Goal: Transaction & Acquisition: Book appointment/travel/reservation

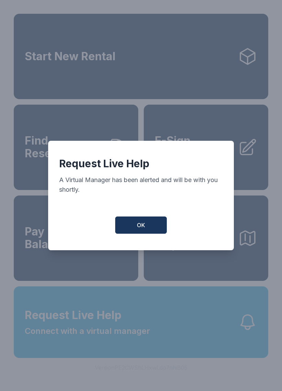
click at [136, 226] on button "OK" at bounding box center [141, 224] width 52 height 17
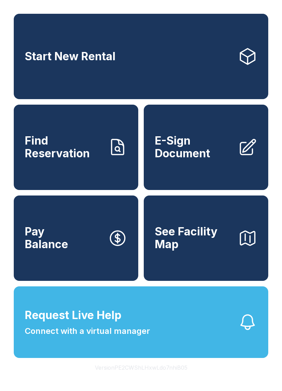
click at [57, 323] on span "Request Live Help" at bounding box center [73, 315] width 97 height 17
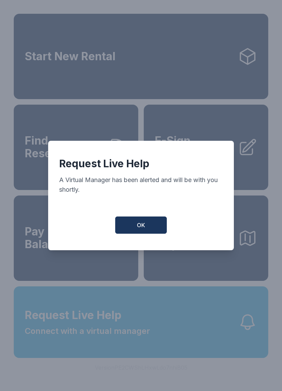
click at [149, 225] on button "OK" at bounding box center [141, 224] width 52 height 17
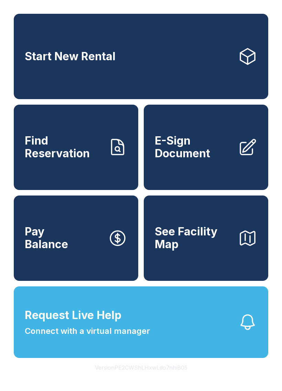
click at [143, 337] on span "Connect with a virtual manager" at bounding box center [87, 331] width 125 height 12
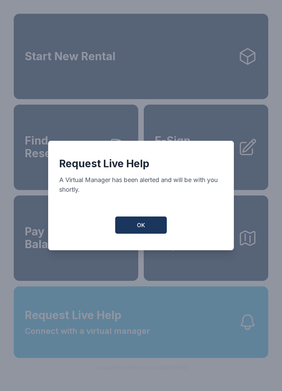
click at [140, 229] on span "OK" at bounding box center [141, 225] width 8 height 8
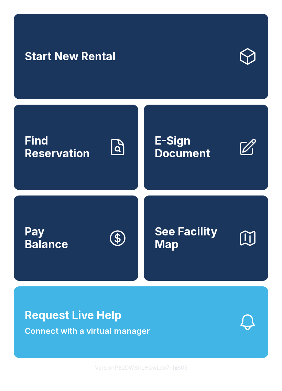
click at [125, 337] on span "Connect with a virtual manager" at bounding box center [87, 331] width 125 height 12
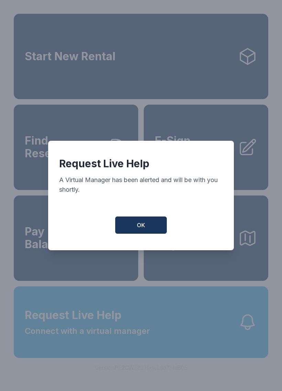
click at [144, 234] on button "OK" at bounding box center [141, 224] width 52 height 17
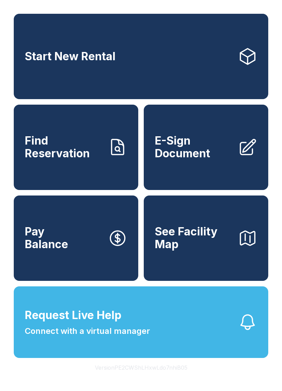
click at [111, 337] on span "Connect with a virtual manager" at bounding box center [87, 331] width 125 height 12
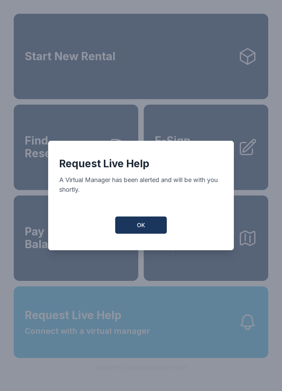
click at [136, 234] on button "OK" at bounding box center [141, 224] width 52 height 17
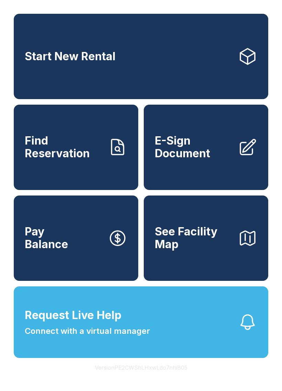
click at [112, 323] on span "Request Live Help" at bounding box center [73, 315] width 97 height 17
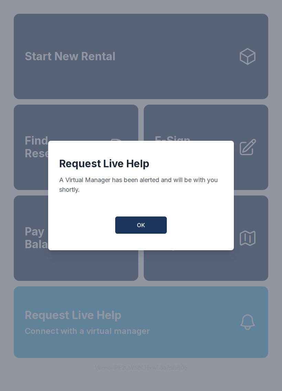
click at [150, 229] on button "OK" at bounding box center [141, 224] width 52 height 17
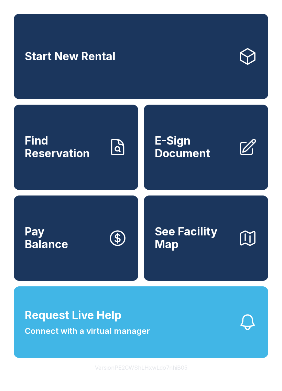
click at [247, 332] on icon "button" at bounding box center [247, 321] width 19 height 19
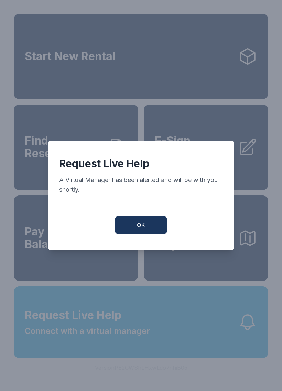
click at [151, 233] on button "OK" at bounding box center [141, 224] width 52 height 17
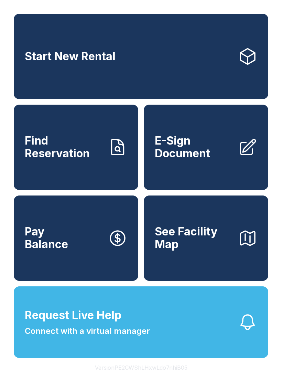
click at [186, 347] on button "Request Live Help Connect with a virtual manager" at bounding box center [141, 322] width 255 height 72
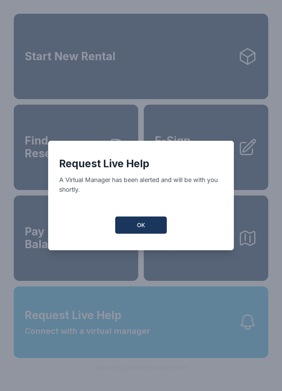
click at [148, 234] on button "OK" at bounding box center [141, 224] width 52 height 17
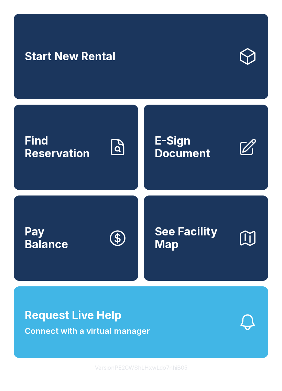
click at [158, 349] on button "Request Live Help Connect with a virtual manager" at bounding box center [141, 322] width 255 height 72
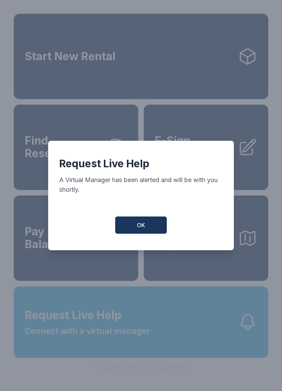
click at [134, 217] on div "Request Live Help A Virtual Manager has been alerted and will be with you short…" at bounding box center [141, 195] width 186 height 109
click at [142, 220] on button "OK" at bounding box center [141, 224] width 52 height 17
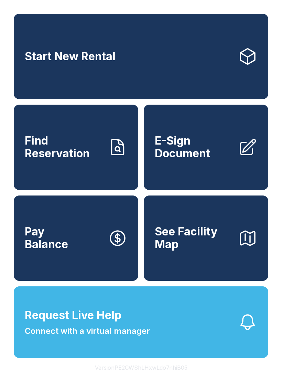
click at [94, 337] on span "Connect with a virtual manager" at bounding box center [87, 331] width 125 height 12
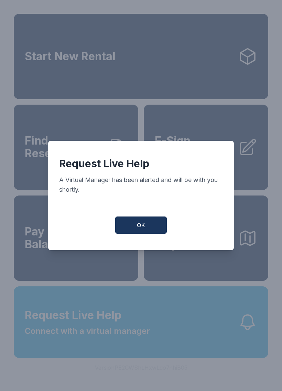
click at [141, 229] on span "OK" at bounding box center [141, 225] width 8 height 8
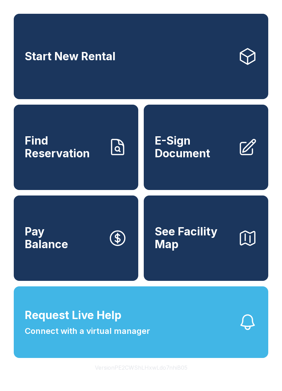
click at [113, 323] on span "Request Live Help" at bounding box center [73, 315] width 97 height 17
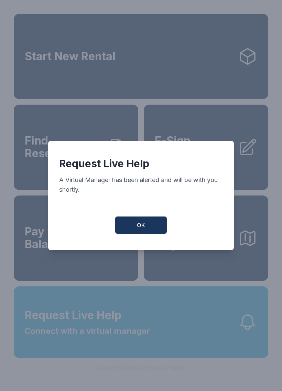
click at [144, 220] on button "OK" at bounding box center [141, 224] width 52 height 17
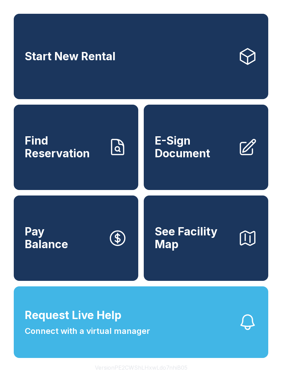
click at [127, 334] on span "Request Live Help Connect with a virtual manager" at bounding box center [87, 322] width 125 height 30
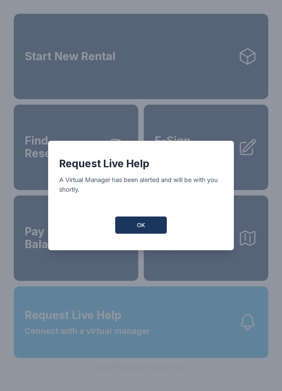
click at [146, 234] on button "OK" at bounding box center [141, 224] width 52 height 17
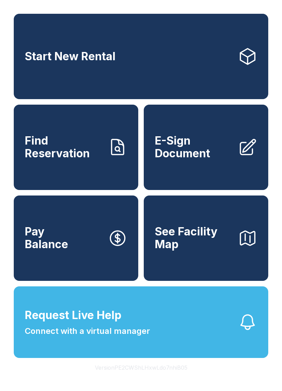
click at [82, 160] on span "Find Reservation" at bounding box center [64, 147] width 78 height 25
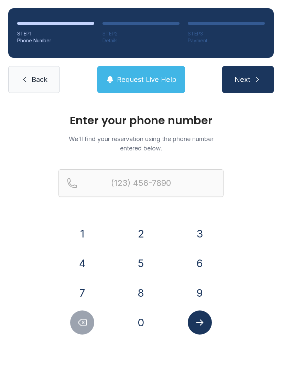
click at [197, 265] on button "6" at bounding box center [200, 263] width 24 height 24
click at [142, 323] on button "0" at bounding box center [141, 322] width 24 height 24
click at [145, 319] on button "0" at bounding box center [141, 322] width 24 height 24
click at [197, 258] on button "6" at bounding box center [200, 263] width 24 height 24
click at [141, 262] on button "5" at bounding box center [141, 263] width 24 height 24
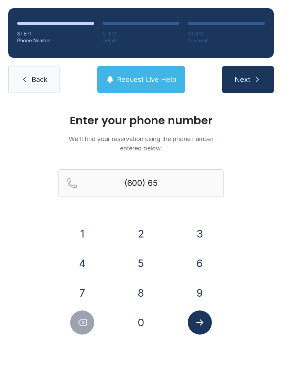
click at [198, 254] on button "6" at bounding box center [200, 263] width 24 height 24
click at [79, 258] on button "4" at bounding box center [82, 263] width 24 height 24
click at [192, 292] on button "9" at bounding box center [200, 293] width 24 height 24
click at [84, 234] on button "1" at bounding box center [82, 234] width 24 height 24
click at [201, 262] on button "6" at bounding box center [200, 263] width 24 height 24
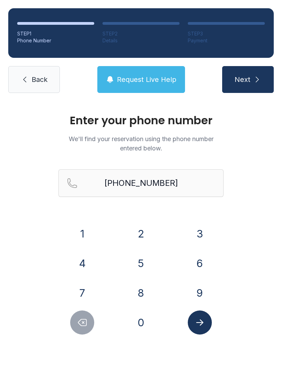
click at [204, 323] on icon "Submit lookup form" at bounding box center [200, 322] width 10 height 10
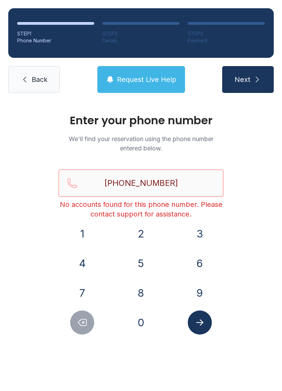
click at [148, 183] on input "[PHONE_NUMBER]" at bounding box center [140, 183] width 165 height 28
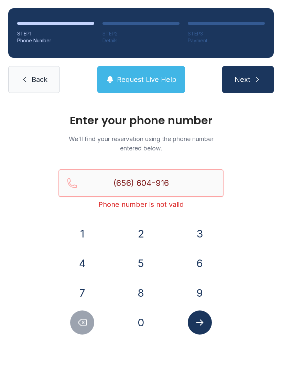
type input "[PHONE_NUMBER]"
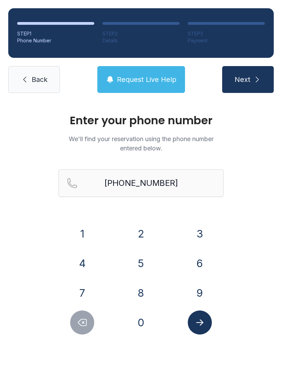
click at [257, 85] on button "Next" at bounding box center [248, 79] width 52 height 27
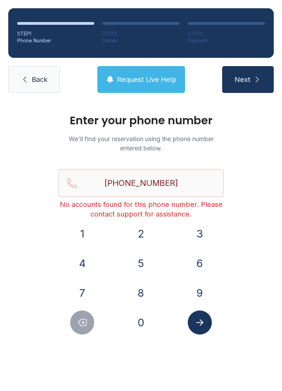
click at [204, 325] on icon "Submit lookup form" at bounding box center [200, 322] width 10 height 10
click at [187, 186] on input "[PHONE_NUMBER]" at bounding box center [140, 183] width 165 height 28
click at [251, 157] on div "Enter your phone number We'll find your reservation using the phone number ente…" at bounding box center [141, 231] width 282 height 261
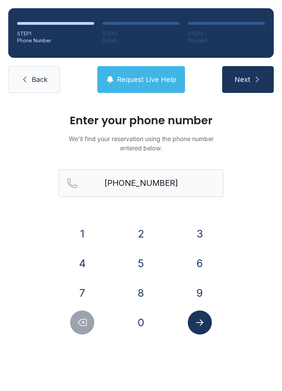
click at [30, 87] on link "Back" at bounding box center [34, 79] width 52 height 27
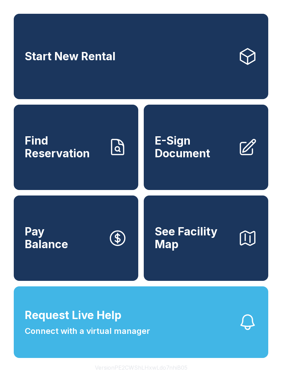
click at [78, 155] on span "Find Reservation" at bounding box center [64, 147] width 78 height 25
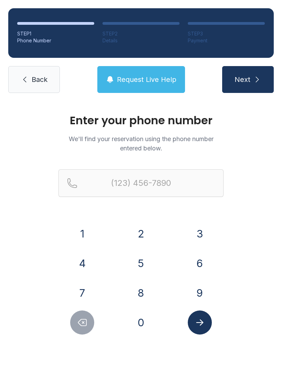
click at [200, 261] on button "6" at bounding box center [200, 263] width 24 height 24
click at [139, 262] on button "5" at bounding box center [141, 263] width 24 height 24
click at [198, 260] on button "6" at bounding box center [200, 263] width 24 height 24
click at [205, 262] on button "6" at bounding box center [200, 263] width 24 height 24
click at [143, 329] on button "0" at bounding box center [141, 322] width 24 height 24
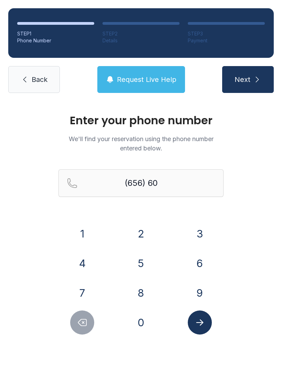
click at [147, 321] on button "0" at bounding box center [141, 322] width 24 height 24
click at [82, 263] on button "4" at bounding box center [82, 263] width 24 height 24
click at [204, 294] on button "9" at bounding box center [200, 293] width 24 height 24
click at [80, 232] on button "1" at bounding box center [82, 234] width 24 height 24
click at [195, 268] on button "6" at bounding box center [200, 263] width 24 height 24
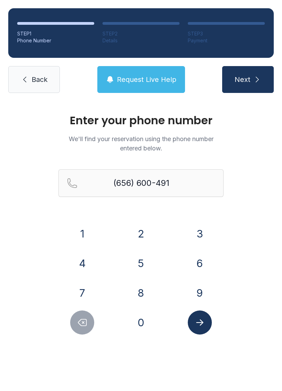
type input "[PHONE_NUMBER]"
click at [204, 326] on icon "Submit lookup form" at bounding box center [200, 322] width 10 height 10
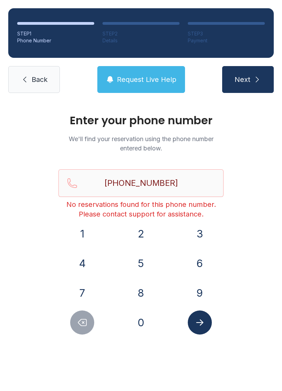
click at [202, 321] on icon "Submit lookup form" at bounding box center [199, 322] width 7 height 6
click at [199, 319] on icon "Submit lookup form" at bounding box center [200, 322] width 10 height 10
click at [44, 78] on span "Back" at bounding box center [40, 80] width 16 height 10
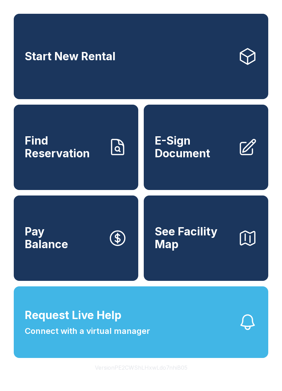
click at [80, 168] on link "Find Reservation" at bounding box center [76, 147] width 125 height 85
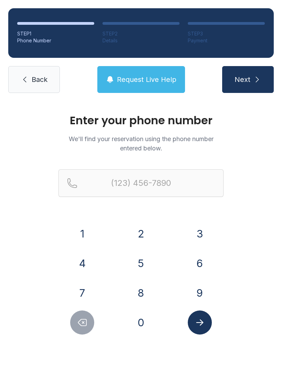
click at [204, 260] on button "6" at bounding box center [200, 263] width 24 height 24
click at [146, 327] on button "0" at bounding box center [141, 322] width 24 height 24
click at [88, 324] on button "Delete number" at bounding box center [82, 322] width 24 height 24
click at [146, 261] on button "5" at bounding box center [141, 263] width 24 height 24
click at [200, 264] on button "6" at bounding box center [200, 263] width 24 height 24
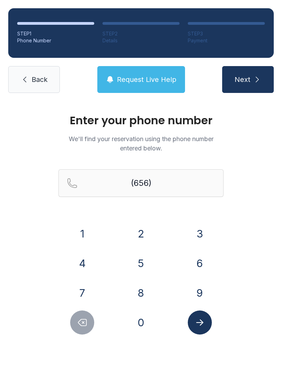
click at [204, 255] on button "6" at bounding box center [200, 263] width 24 height 24
click at [147, 321] on button "0" at bounding box center [141, 322] width 24 height 24
click at [87, 257] on button "4" at bounding box center [82, 263] width 24 height 24
click at [197, 291] on button "9" at bounding box center [200, 293] width 24 height 24
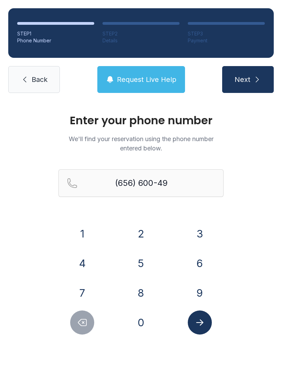
click at [90, 233] on button "1" at bounding box center [82, 234] width 24 height 24
click at [201, 265] on button "6" at bounding box center [200, 263] width 24 height 24
type input "[PHONE_NUMBER]"
click at [207, 325] on button "Submit lookup form" at bounding box center [200, 322] width 24 height 24
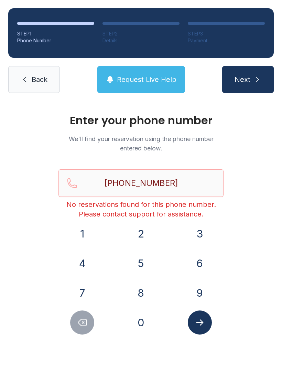
click at [32, 85] on link "Back" at bounding box center [34, 79] width 52 height 27
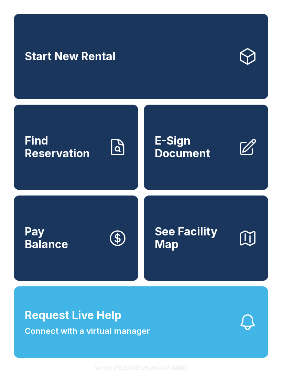
click at [77, 160] on span "Find Reservation" at bounding box center [64, 147] width 78 height 25
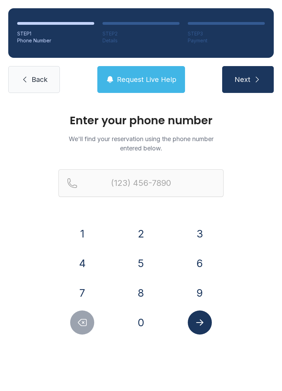
click at [25, 78] on icon at bounding box center [24, 80] width 3 height 6
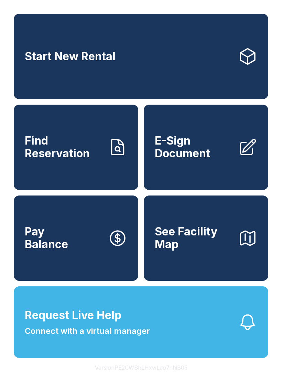
click at [66, 157] on span "Find Reservation" at bounding box center [64, 147] width 78 height 25
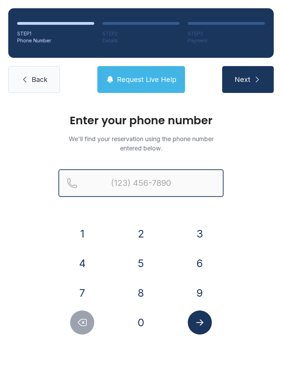
click at [129, 181] on input "Reservation phone number" at bounding box center [140, 183] width 165 height 28
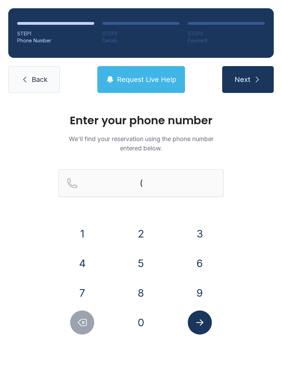
click at [201, 258] on button "6" at bounding box center [200, 263] width 24 height 24
click at [143, 264] on button "5" at bounding box center [141, 263] width 24 height 24
click at [195, 269] on button "6" at bounding box center [200, 263] width 24 height 24
click at [196, 263] on button "6" at bounding box center [200, 263] width 24 height 24
click at [142, 320] on button "0" at bounding box center [141, 322] width 24 height 24
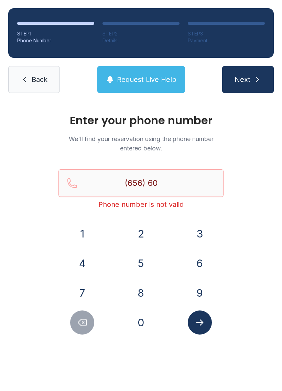
click at [147, 319] on button "0" at bounding box center [141, 322] width 24 height 24
click at [83, 265] on button "4" at bounding box center [82, 263] width 24 height 24
click at [197, 287] on button "9" at bounding box center [200, 293] width 24 height 24
click at [85, 228] on button "1" at bounding box center [82, 234] width 24 height 24
click at [198, 289] on button "9" at bounding box center [200, 293] width 24 height 24
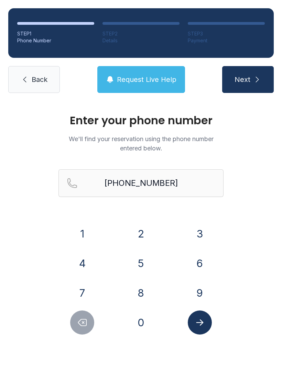
click at [83, 318] on icon "Delete number" at bounding box center [82, 322] width 10 height 10
click at [202, 262] on button "6" at bounding box center [200, 263] width 24 height 24
type input "[PHONE_NUMBER]"
click at [203, 321] on icon "Submit lookup form" at bounding box center [200, 322] width 10 height 10
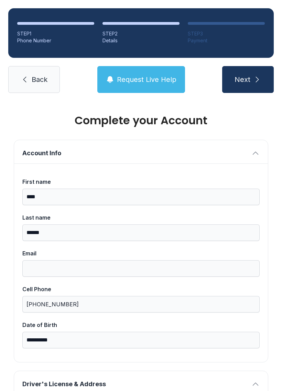
click at [204, 325] on div "Date of Birth" at bounding box center [140, 325] width 237 height 8
click at [204, 332] on input "**********" at bounding box center [140, 340] width 237 height 17
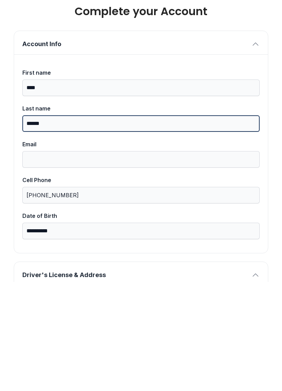
click at [39, 224] on input "******" at bounding box center [140, 232] width 237 height 17
type input "******"
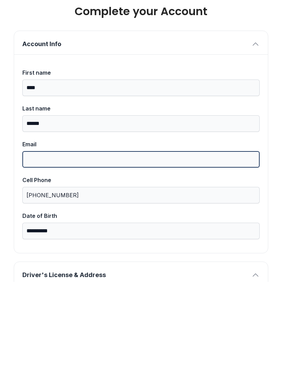
click at [61, 260] on input "Email" at bounding box center [140, 268] width 237 height 17
type input "**********"
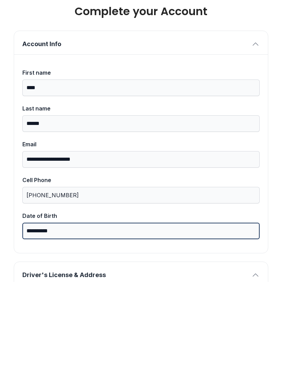
click at [66, 332] on input "**********" at bounding box center [140, 340] width 237 height 17
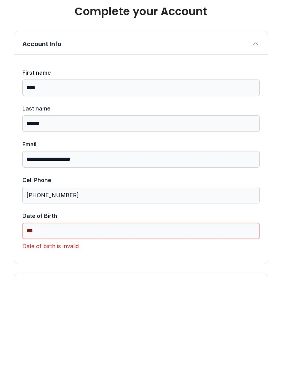
type input "*"
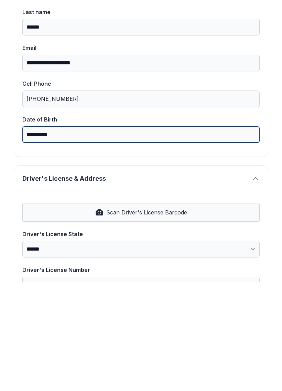
scroll to position [97, 0]
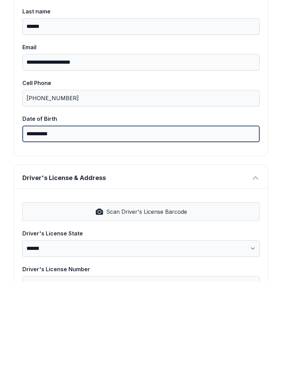
type input "**********"
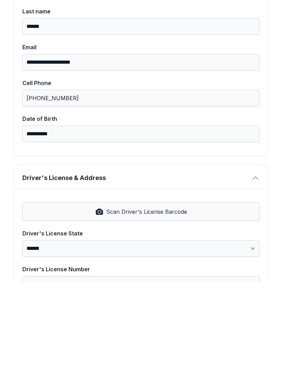
click at [174, 311] on button "Scan Driver's License Barcode" at bounding box center [140, 320] width 237 height 19
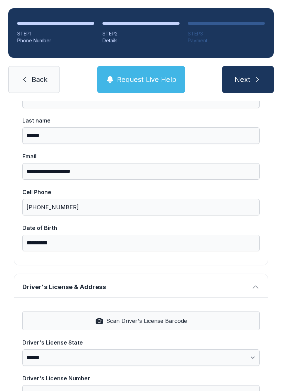
select select "**"
type input "**********"
type input "****"
select select "**"
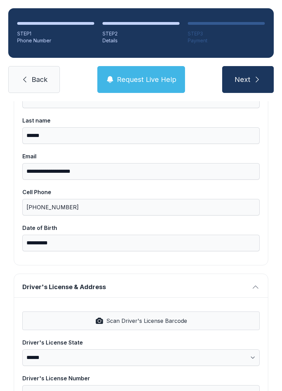
type input "*****"
click at [149, 316] on span "Scan Driver's License Barcode" at bounding box center [146, 320] width 81 height 8
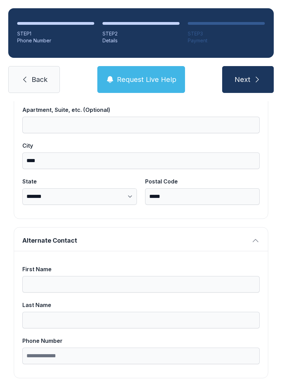
scroll to position [437, 0]
click at [256, 66] on button "Next" at bounding box center [248, 79] width 52 height 27
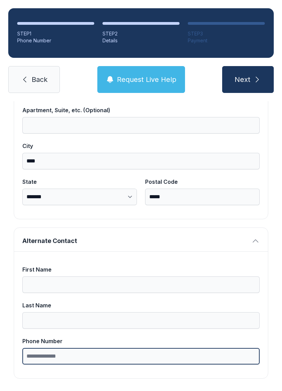
type input "*"
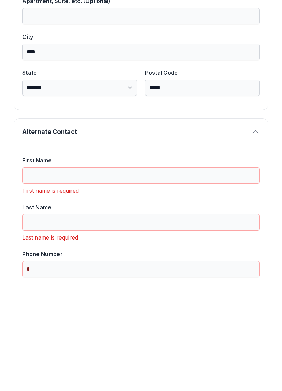
click at [65, 276] on input "First Name" at bounding box center [140, 284] width 237 height 17
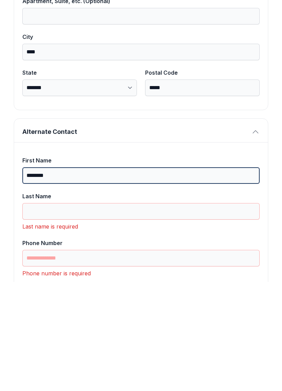
type input "********"
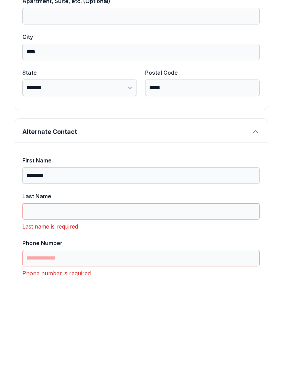
click at [63, 312] on input "Last Name" at bounding box center [140, 320] width 237 height 17
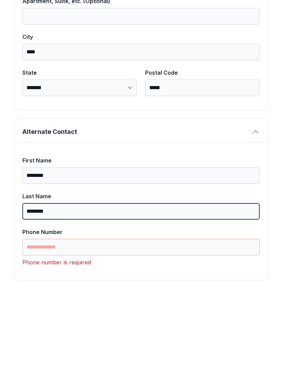
type input "********"
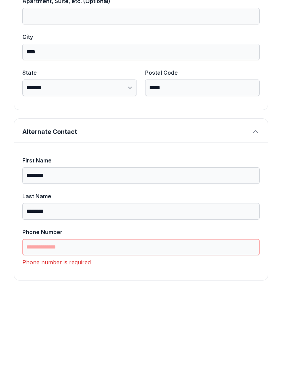
click at [99, 348] on input "Phone Number" at bounding box center [140, 356] width 237 height 17
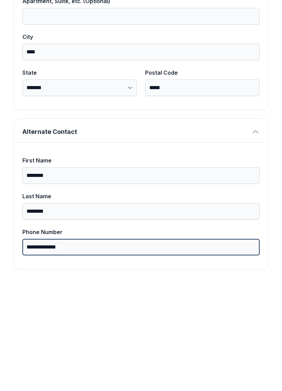
type input "**********"
click at [248, 66] on button "Next" at bounding box center [248, 79] width 52 height 27
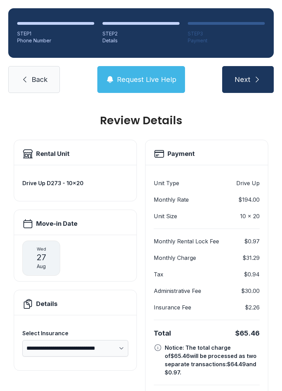
scroll to position [-3, 0]
click at [257, 75] on icon "submit" at bounding box center [257, 79] width 8 height 8
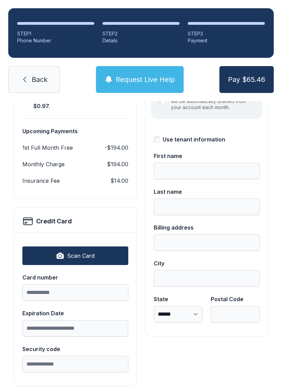
scroll to position [117, 0]
click at [258, 82] on span "Pay $65.46" at bounding box center [246, 80] width 37 height 10
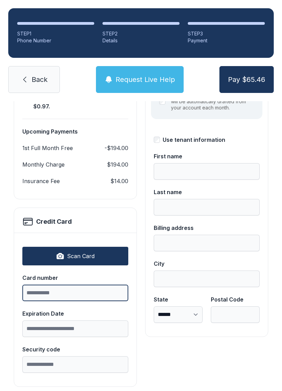
scroll to position [15, 0]
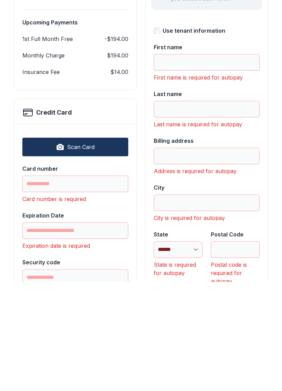
click at [102, 247] on button "Scan Card" at bounding box center [75, 256] width 106 height 19
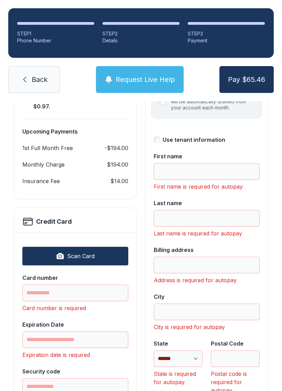
type input "**********"
type input "*****"
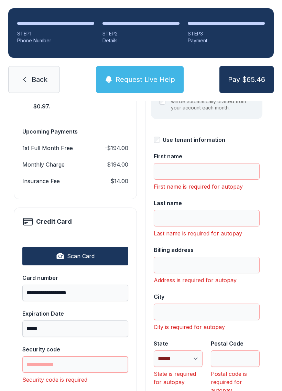
click at [82, 356] on input "Security code" at bounding box center [75, 364] width 106 height 17
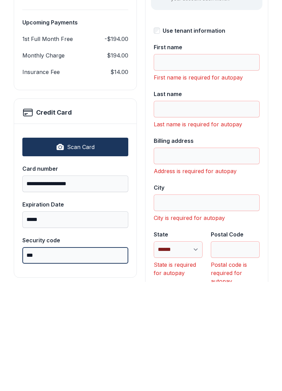
type input "***"
click at [208, 163] on input "First name" at bounding box center [207, 171] width 106 height 17
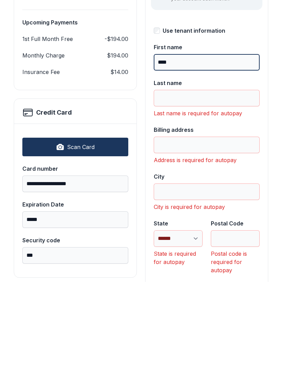
type input "****"
click at [206, 199] on input "Last name" at bounding box center [207, 207] width 106 height 17
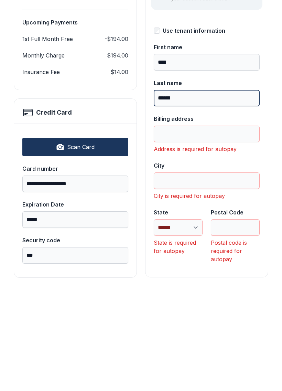
type input "******"
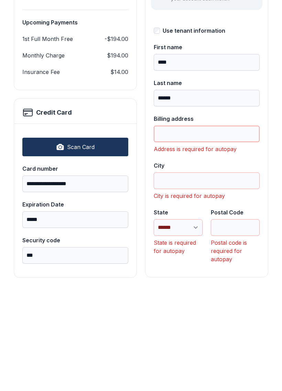
click at [213, 235] on input "Billing address" at bounding box center [207, 243] width 106 height 17
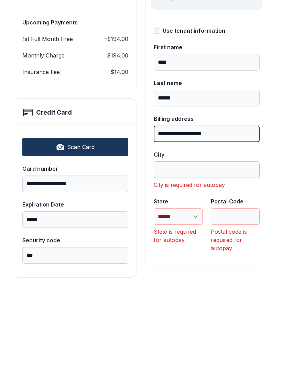
click at [201, 235] on input "**********" at bounding box center [207, 243] width 106 height 17
click at [202, 235] on input "**********" at bounding box center [207, 243] width 106 height 17
click at [227, 235] on input "**********" at bounding box center [207, 243] width 106 height 17
type input "**********"
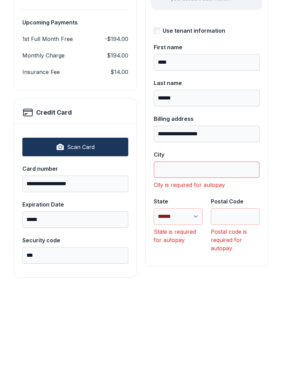
click at [177, 270] on input "City" at bounding box center [207, 278] width 106 height 17
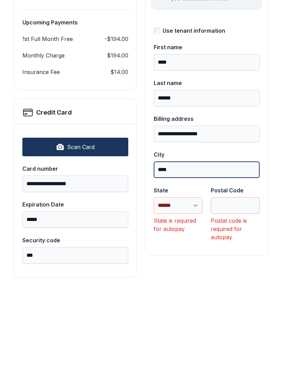
type input "****"
click at [184, 306] on select "**********" at bounding box center [178, 314] width 49 height 17
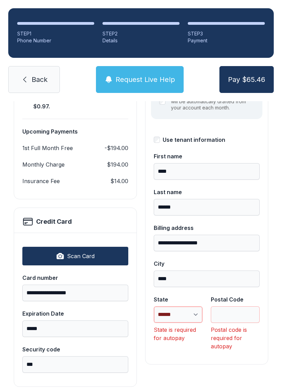
select select "**"
click at [239, 306] on input "Postal Code" at bounding box center [235, 314] width 49 height 17
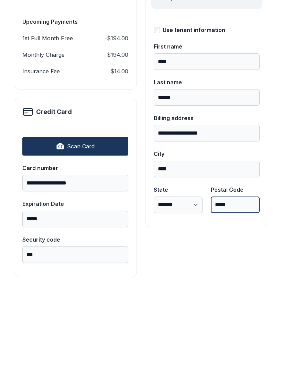
scroll to position [117, 0]
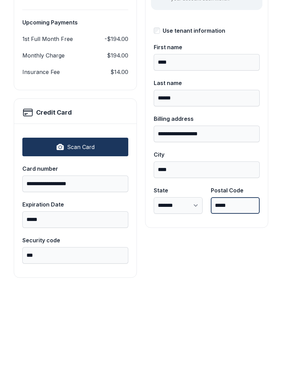
type input "*****"
click at [246, 66] on button "Pay $65.46" at bounding box center [246, 79] width 54 height 27
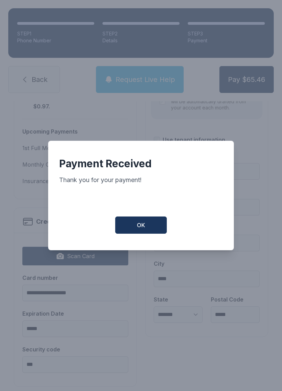
click at [144, 225] on span "OK" at bounding box center [141, 225] width 8 height 8
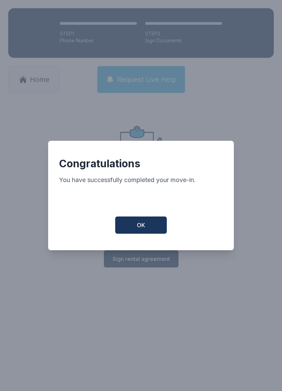
click at [136, 225] on button "OK" at bounding box center [141, 224] width 52 height 17
